Goal: Task Accomplishment & Management: Understand process/instructions

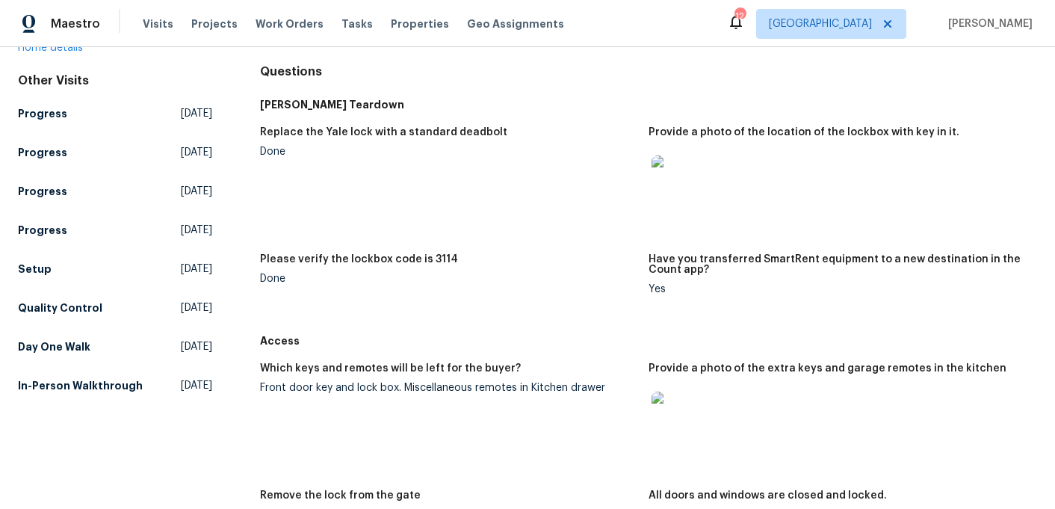
scroll to position [139, 0]
click at [701, 395] on div at bounding box center [675, 415] width 54 height 66
click at [670, 414] on img at bounding box center [675, 415] width 48 height 48
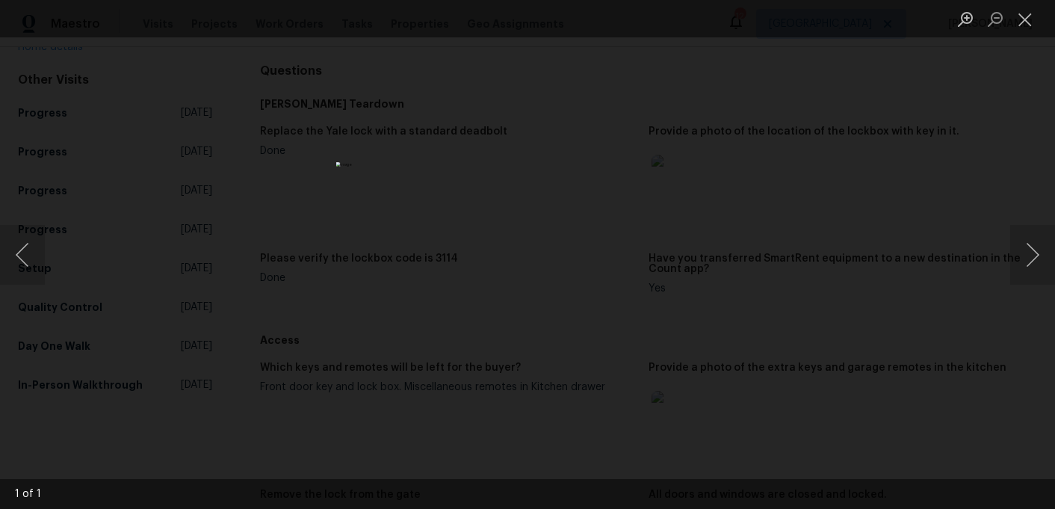
click at [852, 186] on div "Lightbox" at bounding box center [527, 254] width 1055 height 509
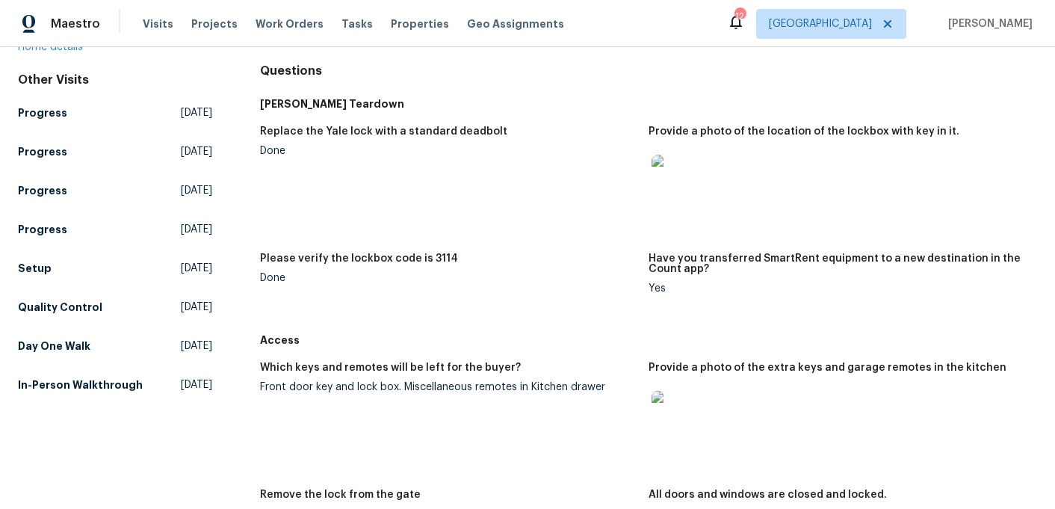
click at [488, 385] on div "Front door key and lock box. Miscellaneous remotes in Kitchen drawer" at bounding box center [448, 387] width 376 height 10
copy div "Front door key and lock box. Miscellaneous remotes in Kitchen drawer"
click at [389, 385] on div "Front door key and lock box. Miscellaneous remotes in Kitchen drawer" at bounding box center [448, 387] width 376 height 10
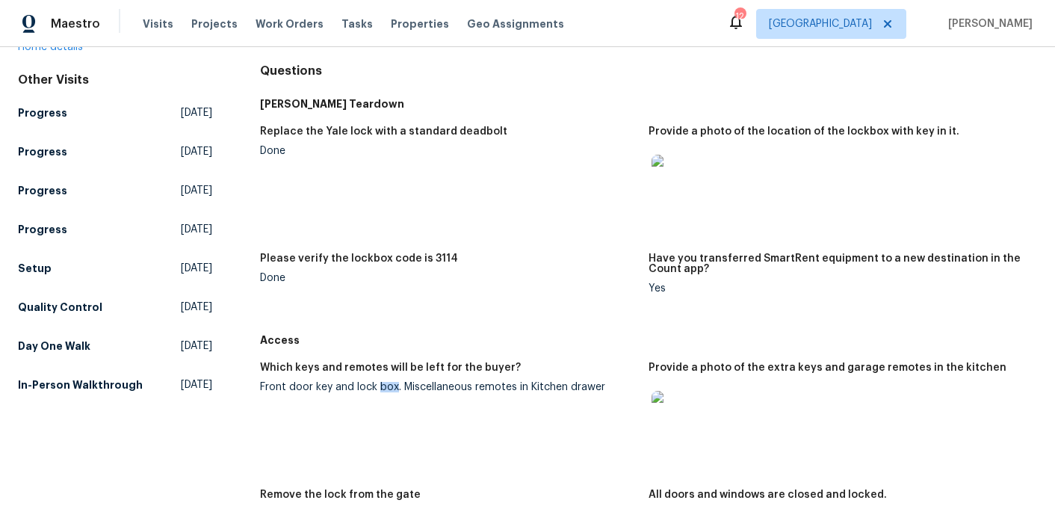
click at [389, 385] on div "Front door key and lock box. Miscellaneous remotes in Kitchen drawer" at bounding box center [448, 387] width 376 height 10
